Goal: Find specific page/section: Find specific page/section

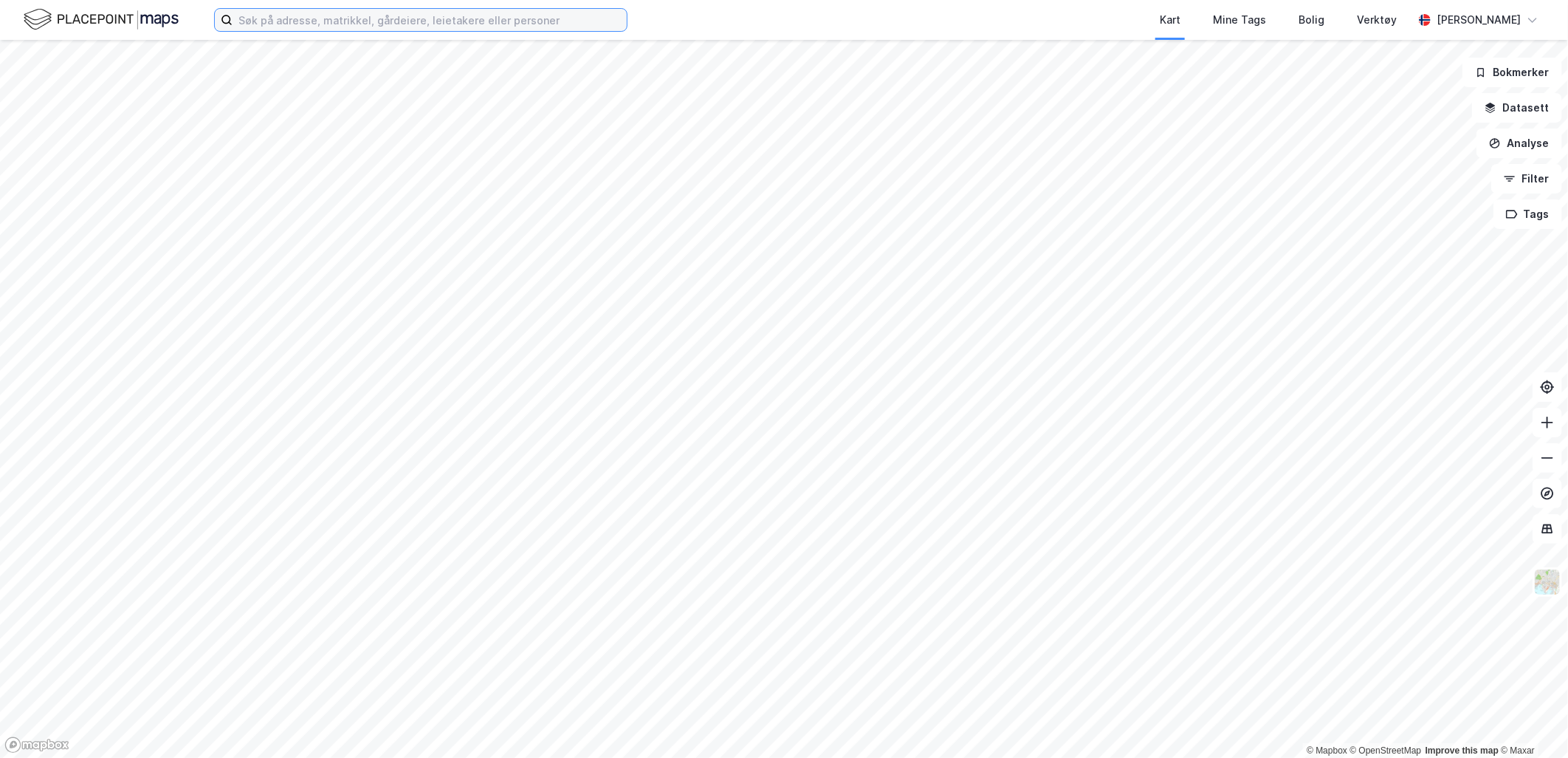
click at [314, 11] on input at bounding box center [429, 20] width 394 height 22
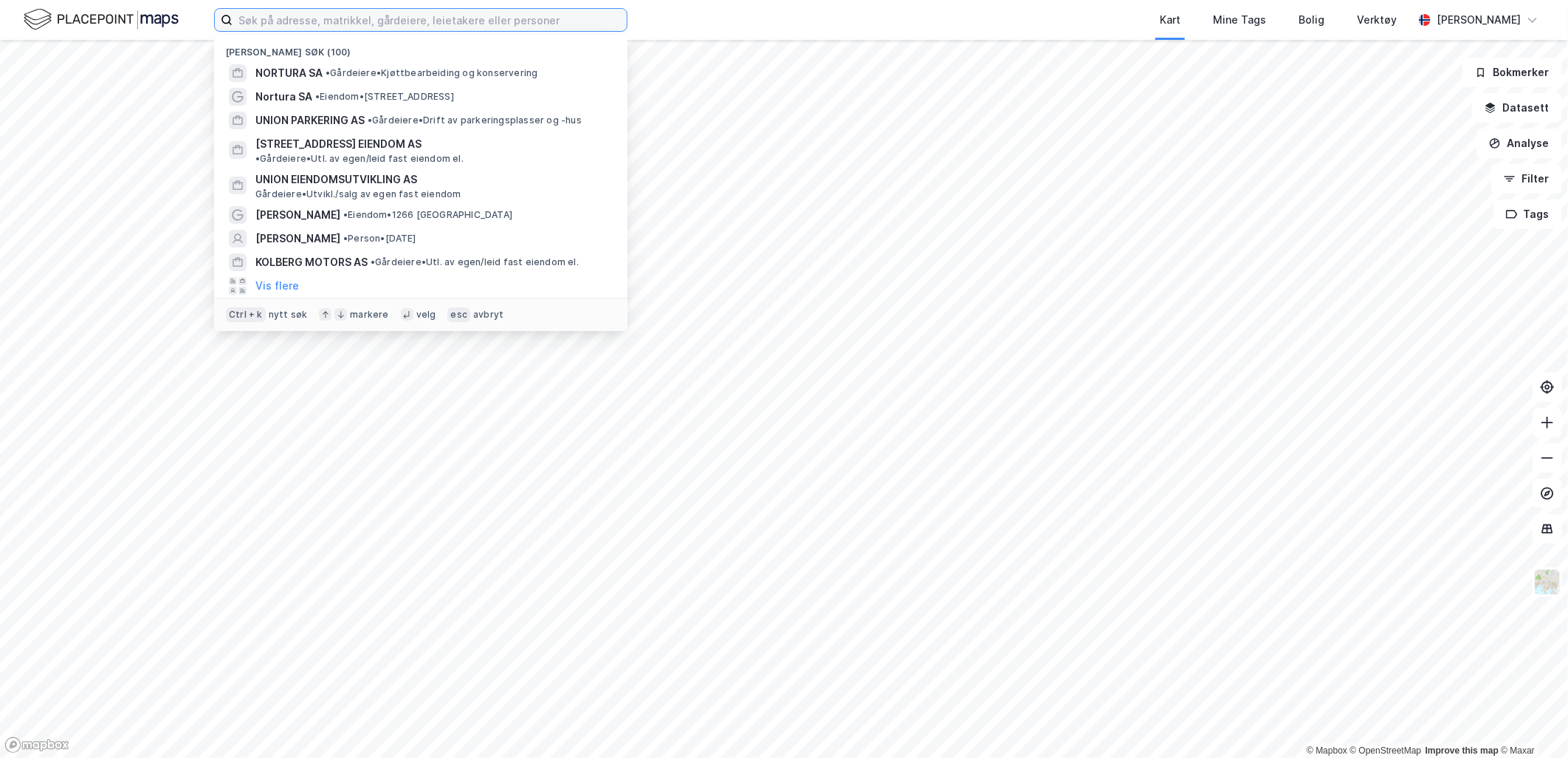
paste input "Lenschows Borettslag"
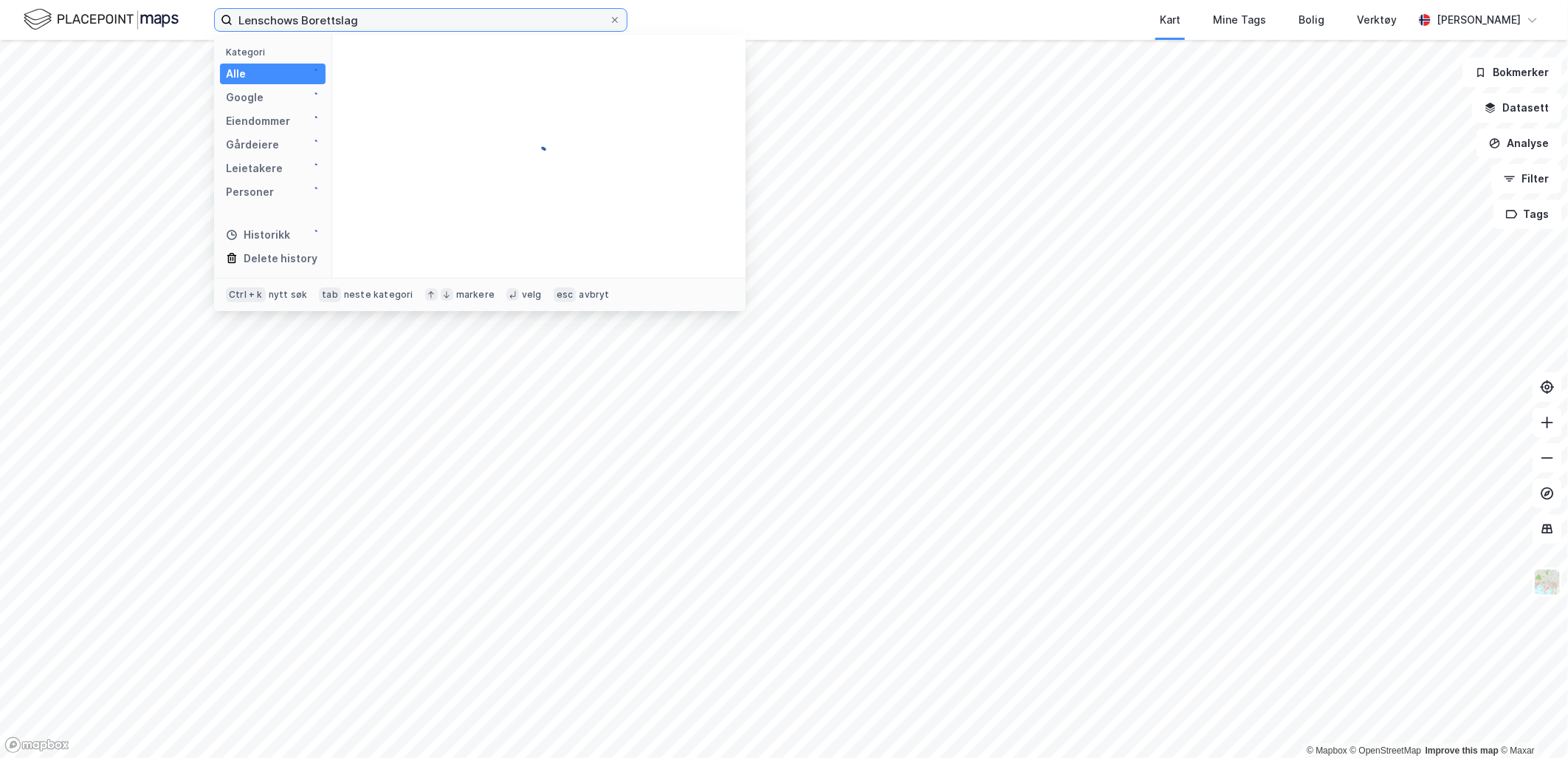
type input "Lenschows Borettslag"
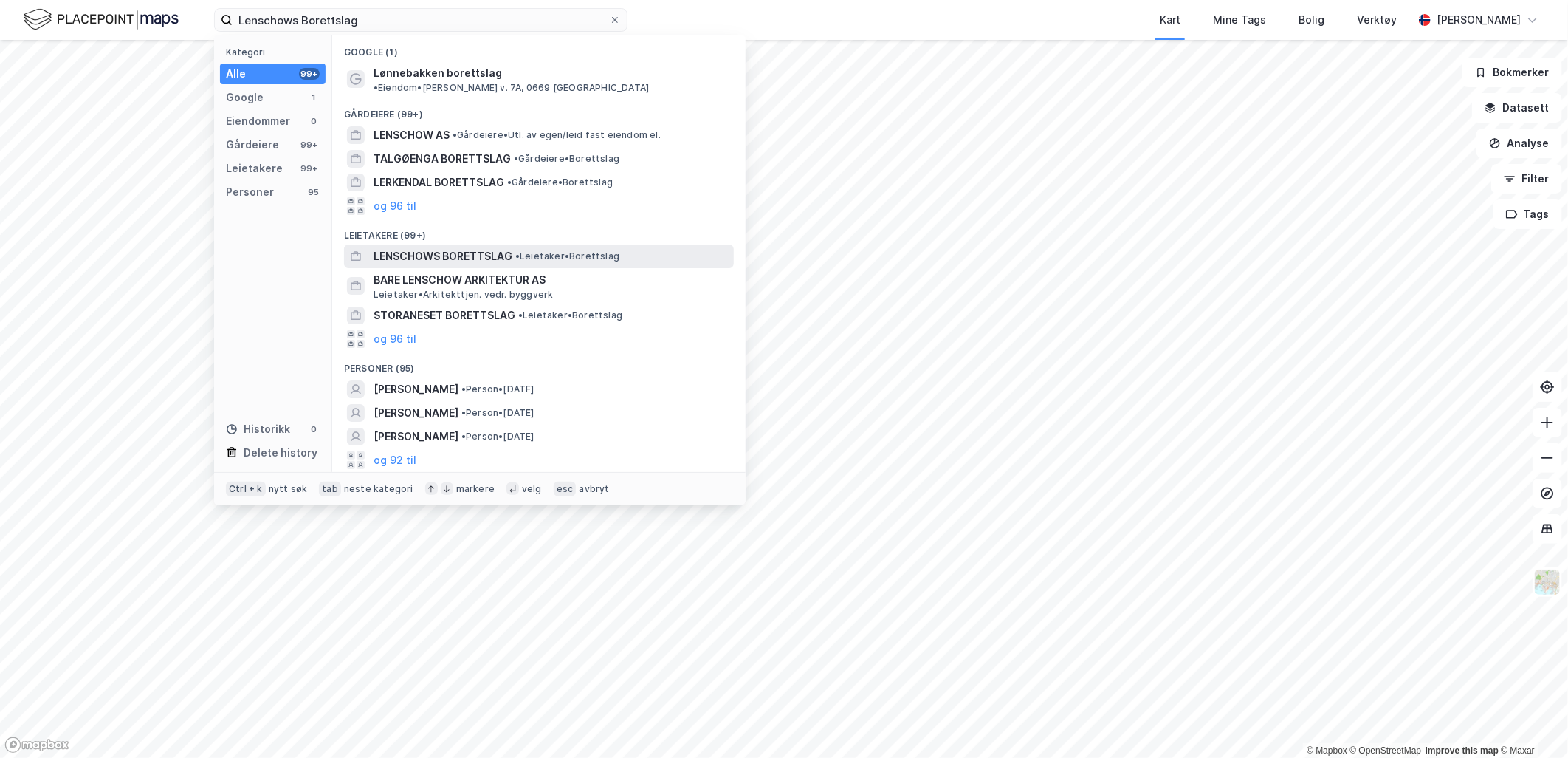
click at [475, 247] on span "LENSCHOWS BORETTSLAG" at bounding box center [442, 256] width 139 height 18
